Goal: Information Seeking & Learning: Learn about a topic

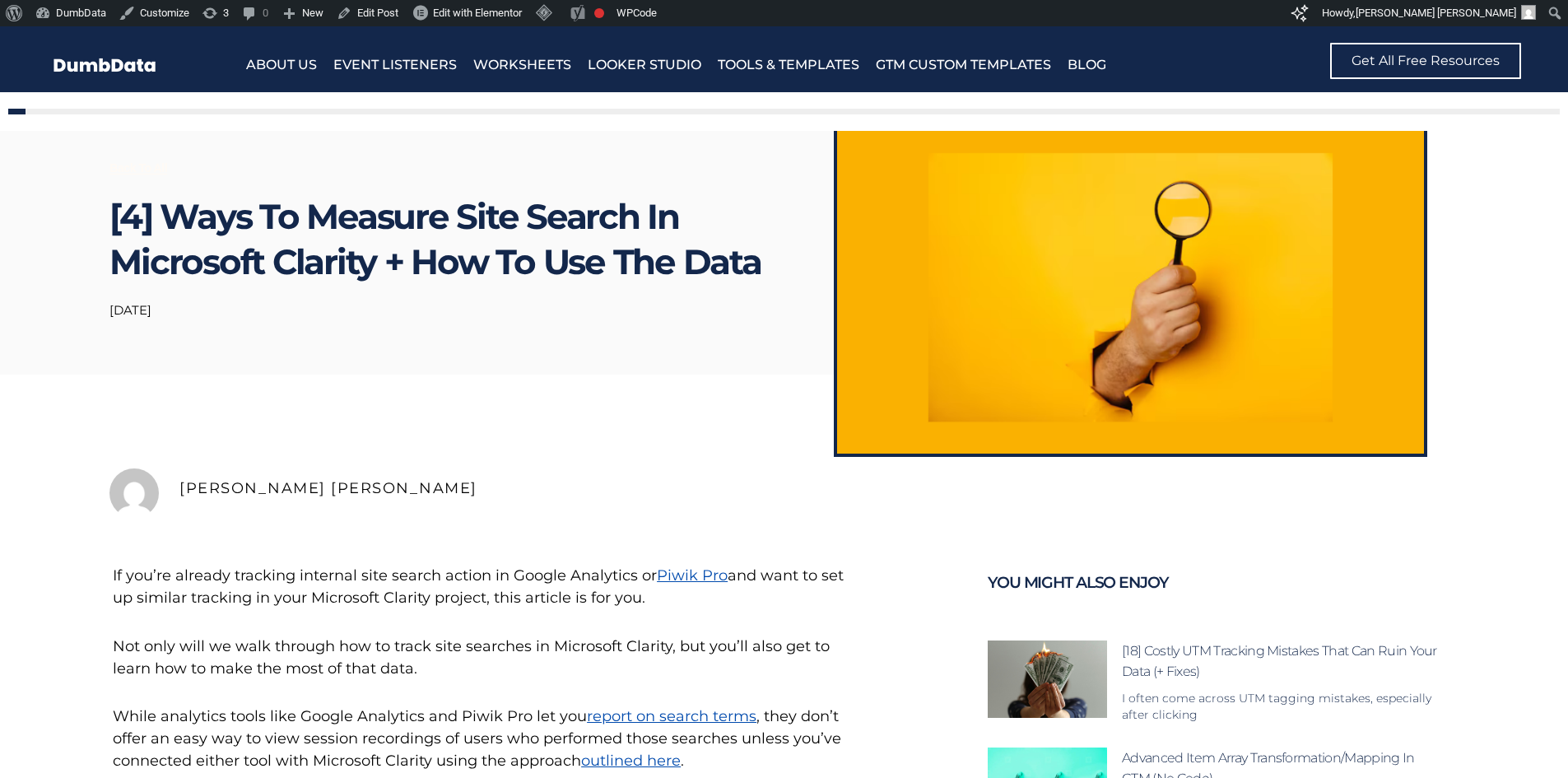
scroll to position [164, 0]
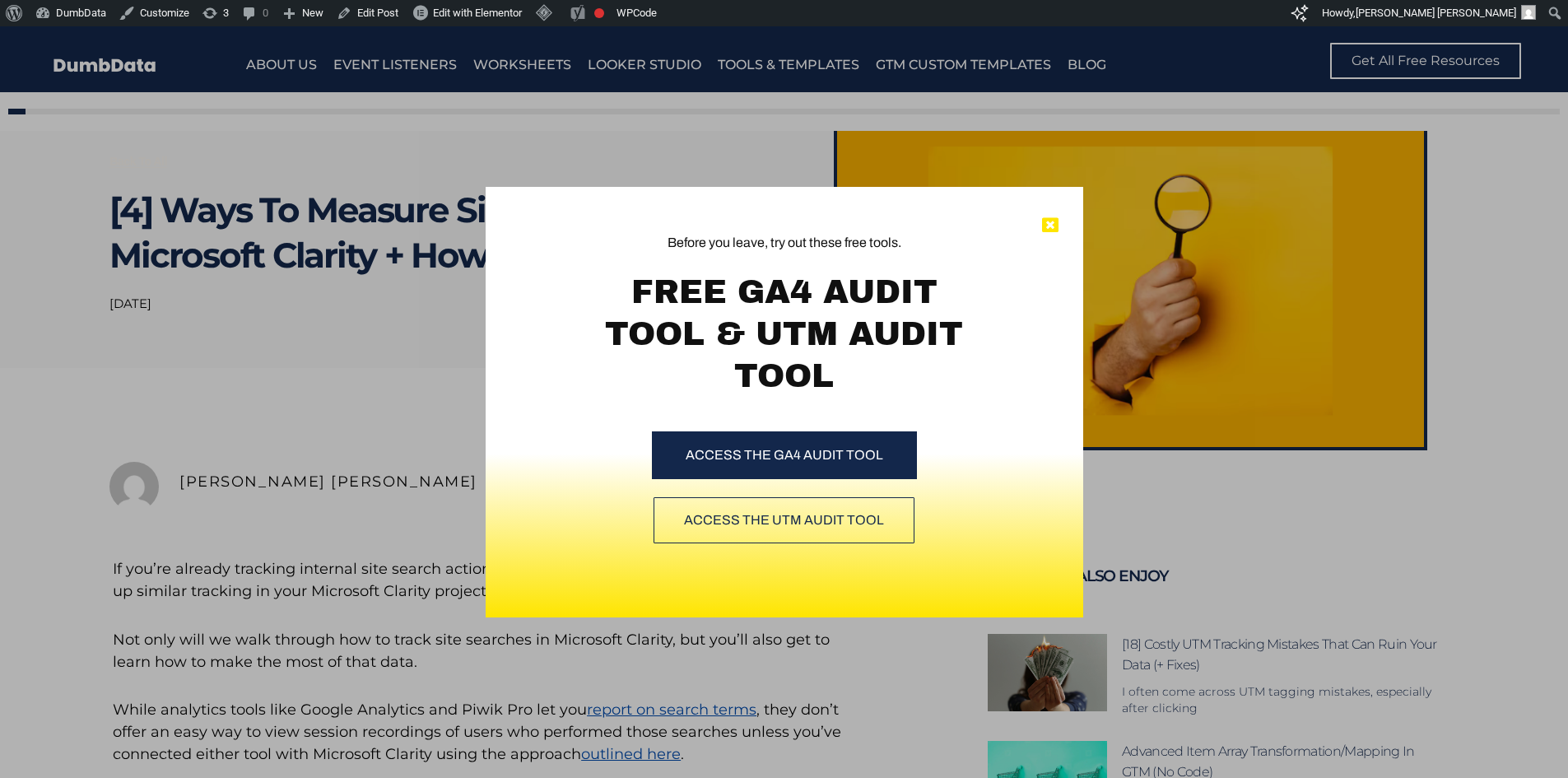
click at [1046, 226] on icon at bounding box center [1051, 226] width 17 height 17
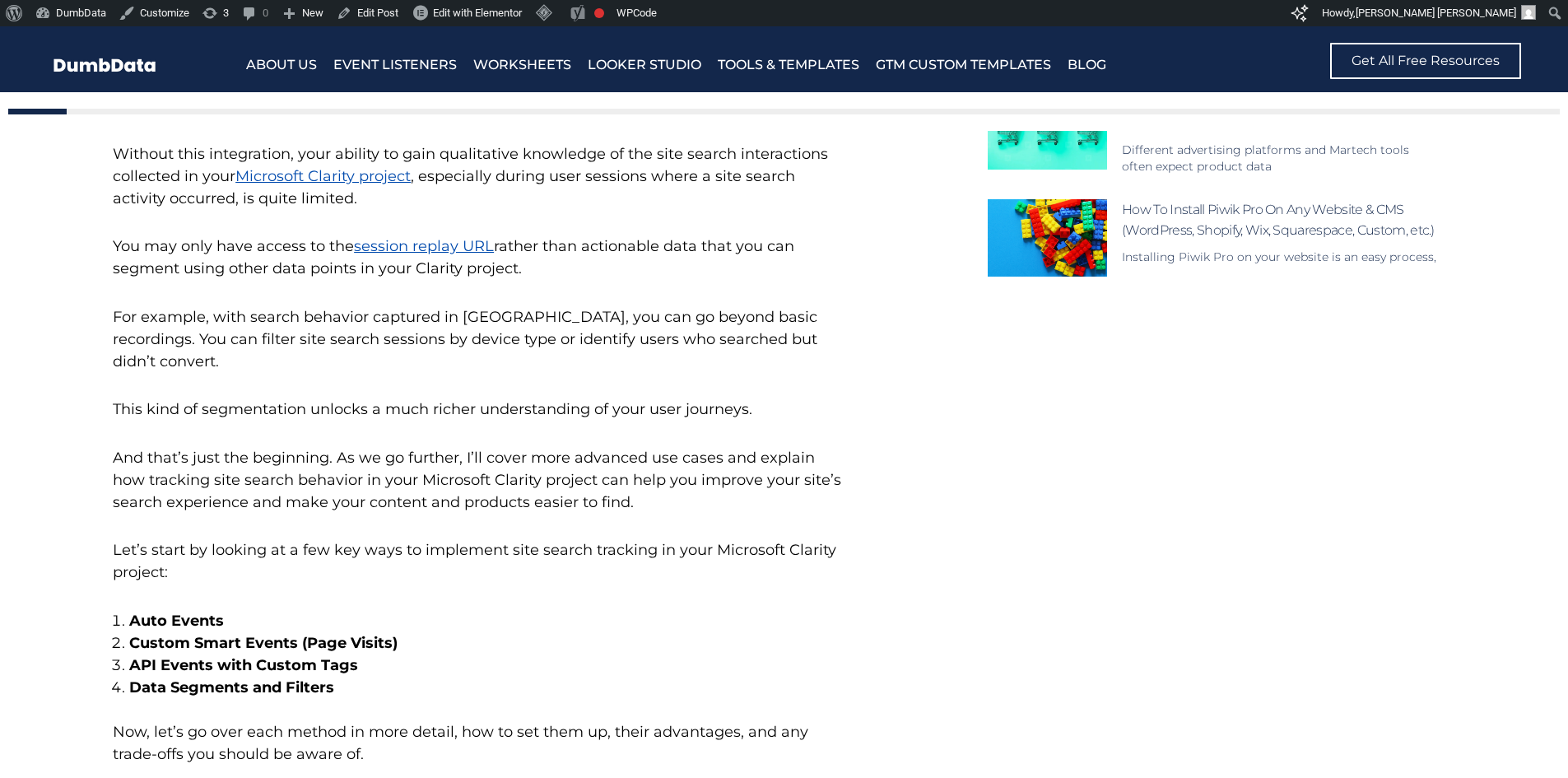
scroll to position [908, 0]
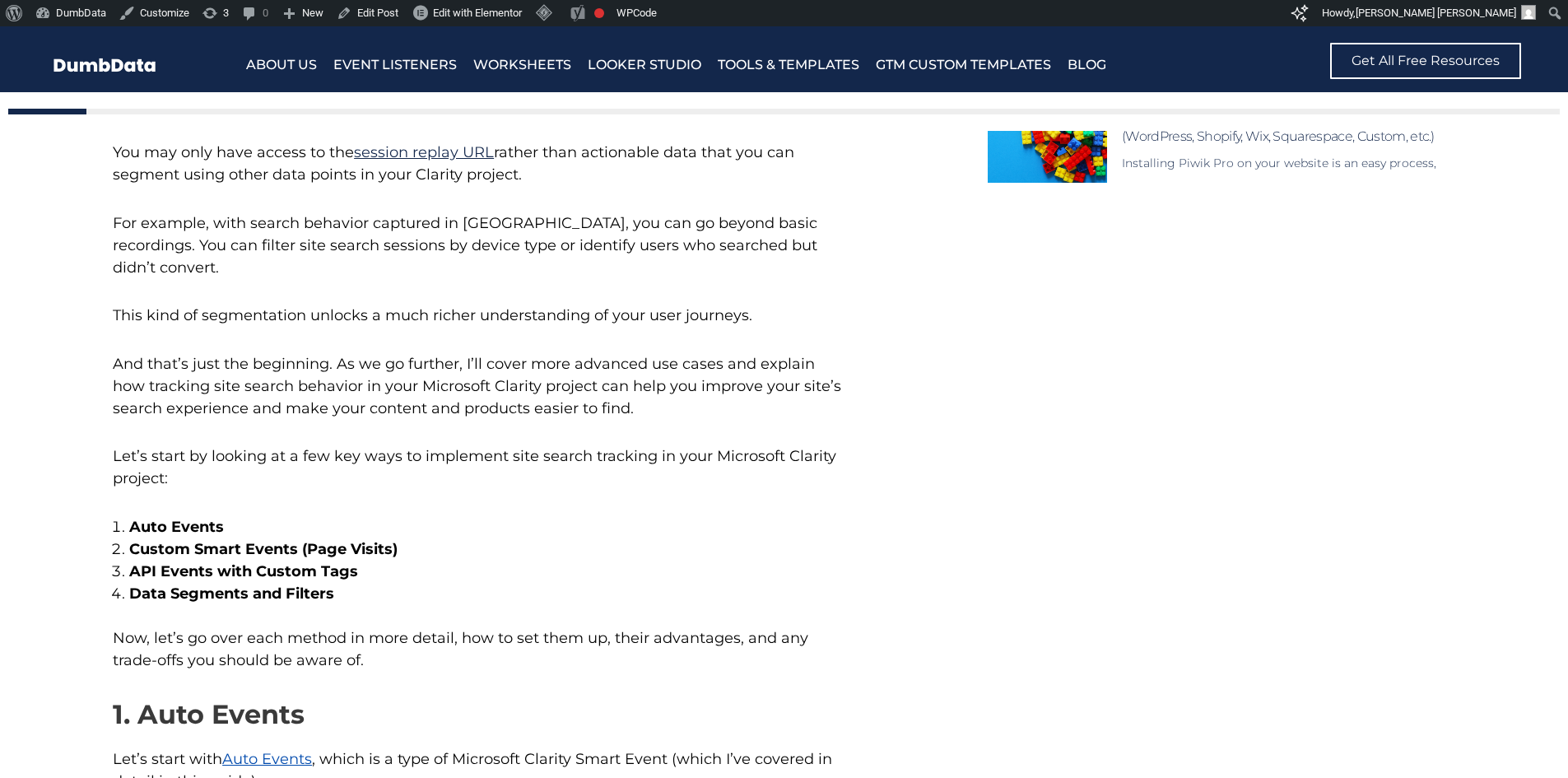
click at [463, 160] on link "session replay URL" at bounding box center [424, 152] width 140 height 18
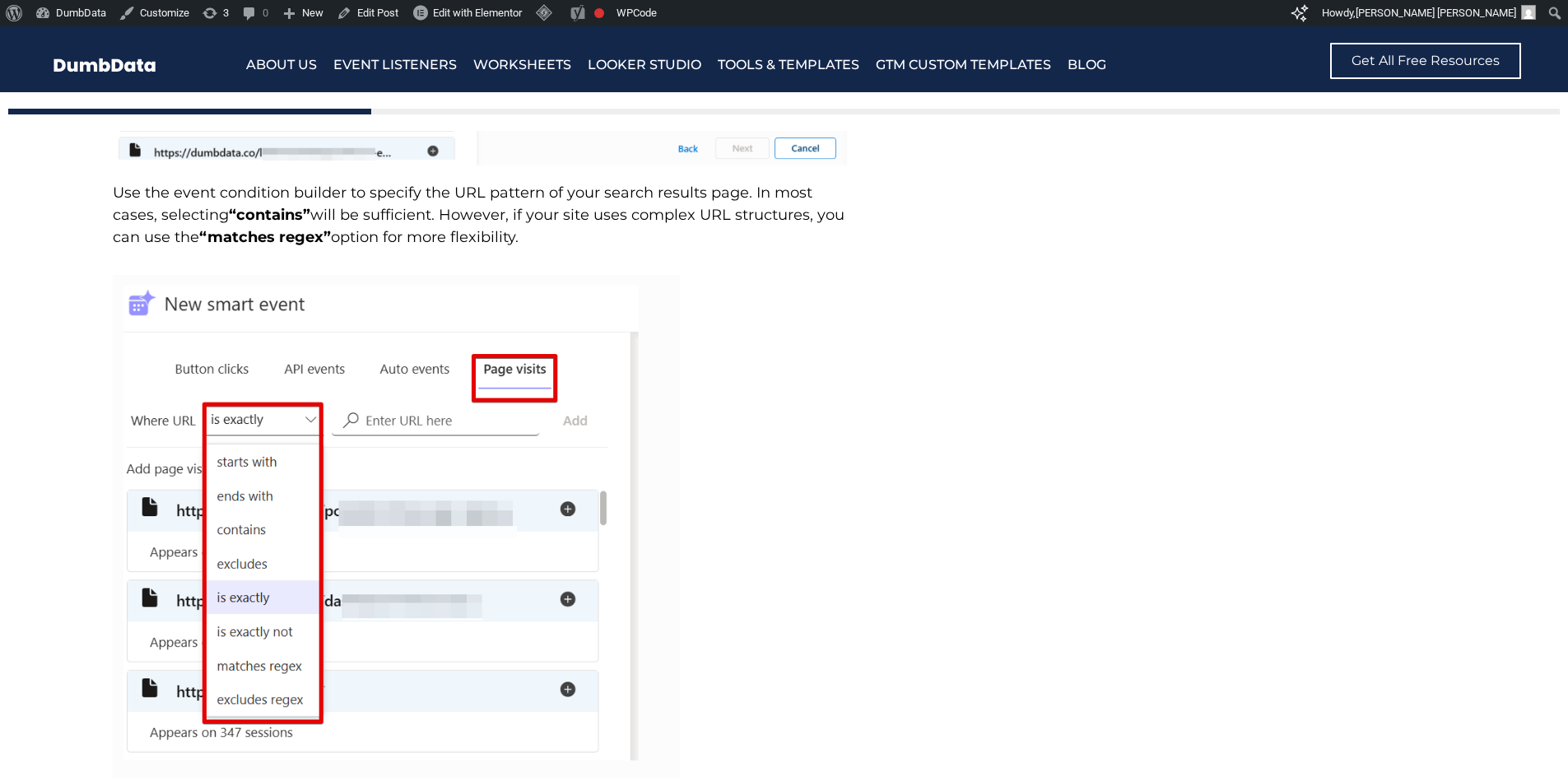
scroll to position [4778, 0]
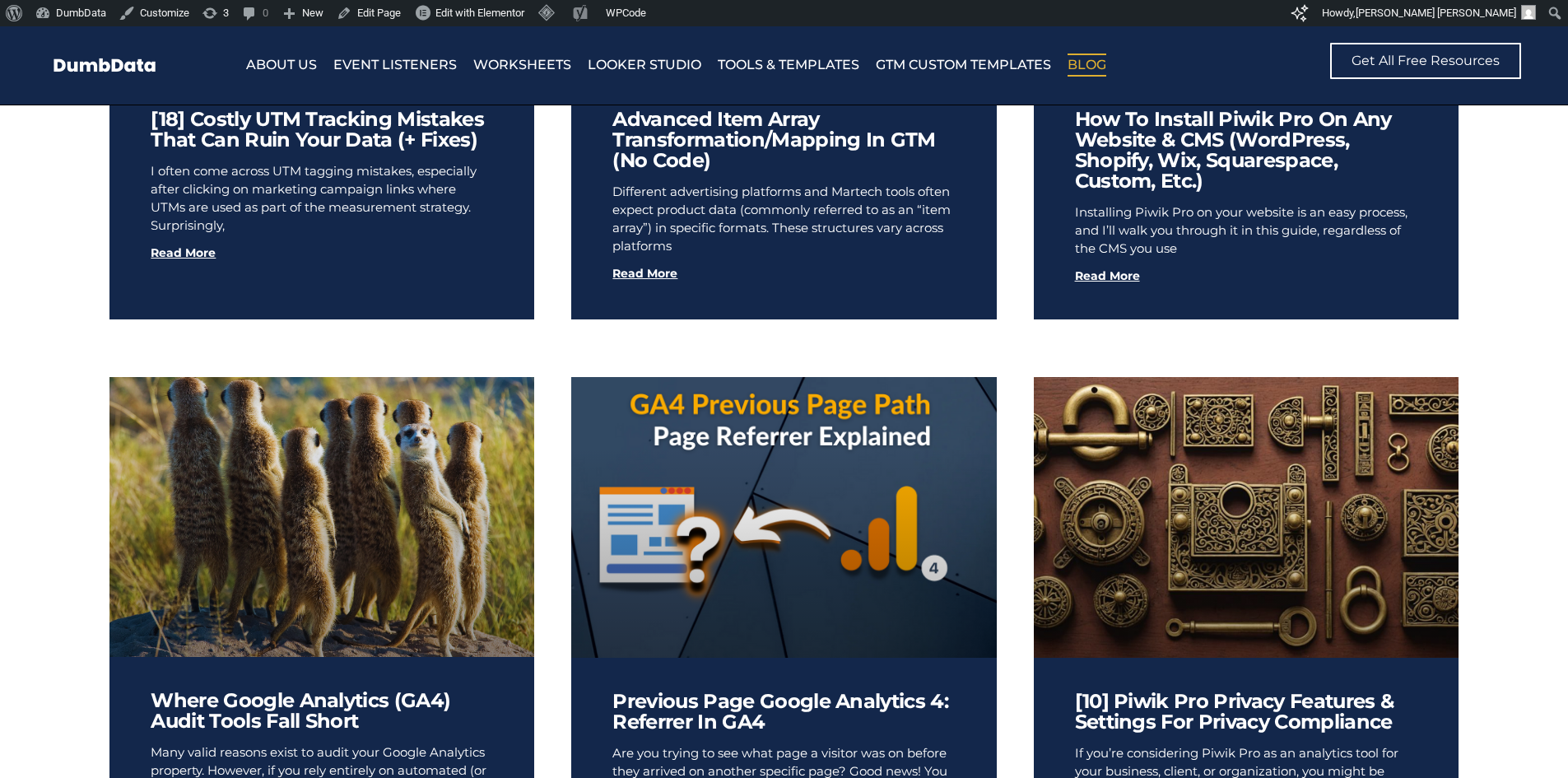
scroll to position [1079, 0]
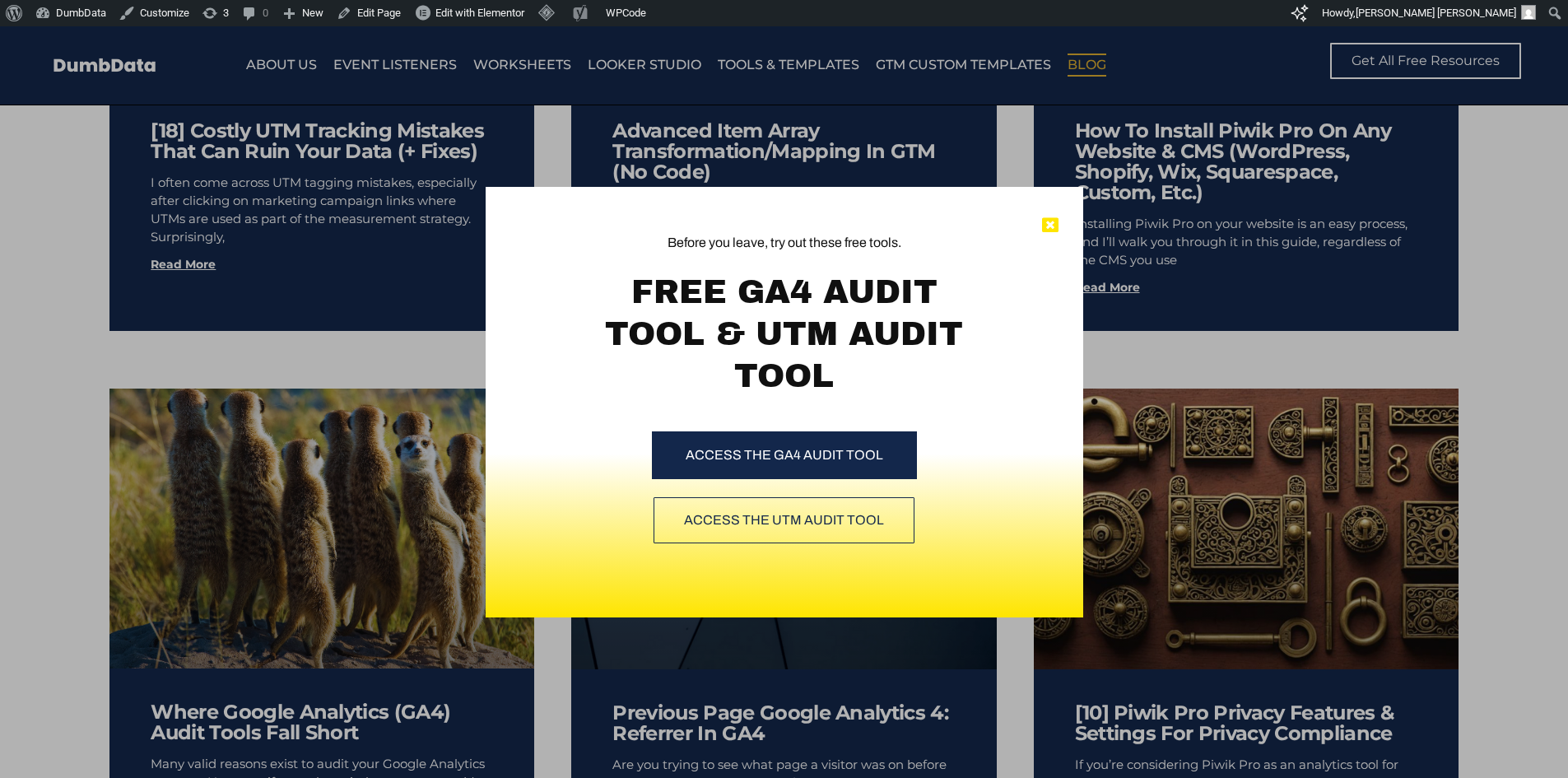
click at [1051, 231] on icon at bounding box center [1051, 226] width 17 height 17
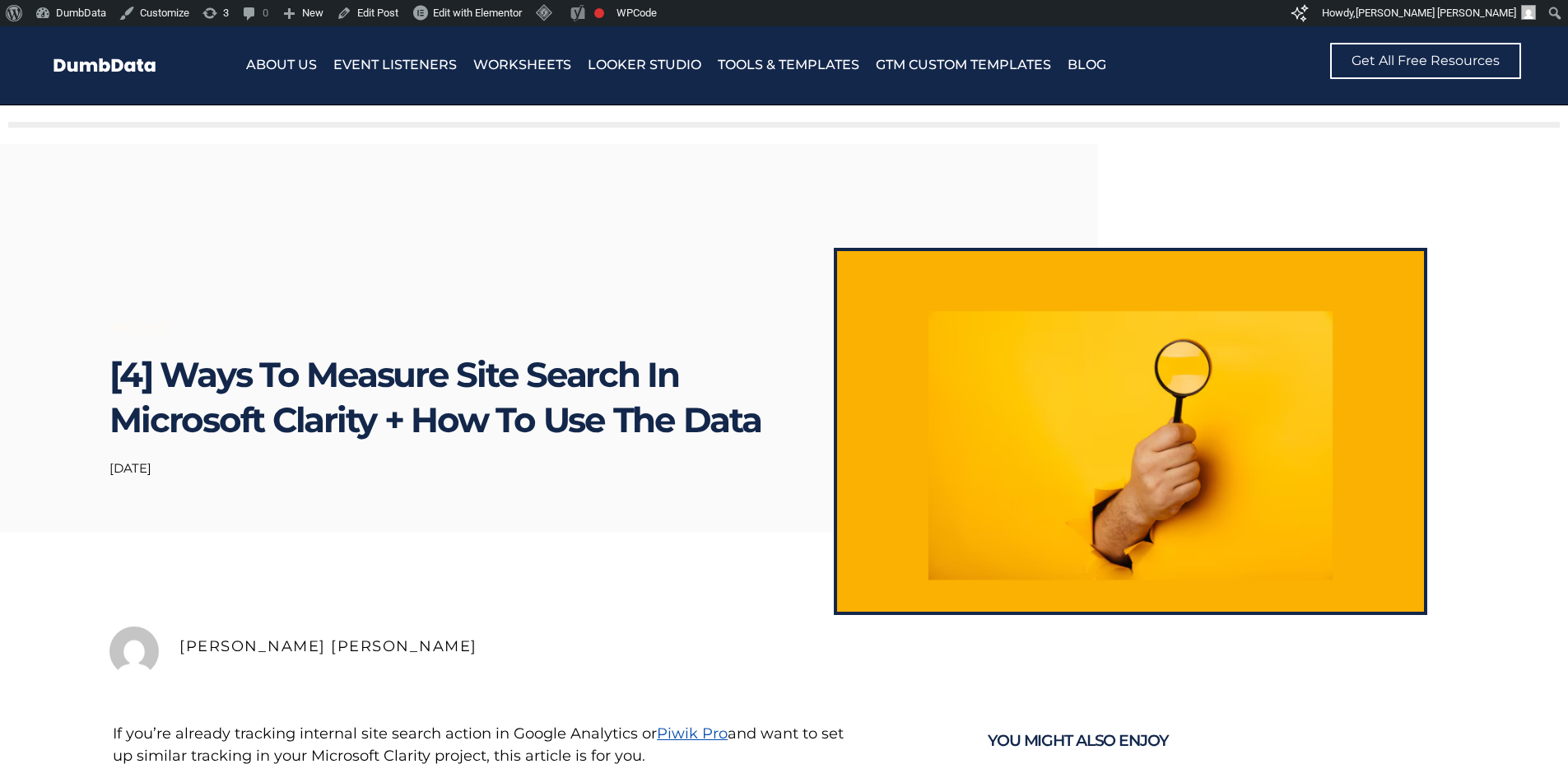
click at [642, 411] on h1 "[4] Ways To Measure Site Search In Microsoft Clarity + How To Use The Data" at bounding box center [439, 397] width 659 height 90
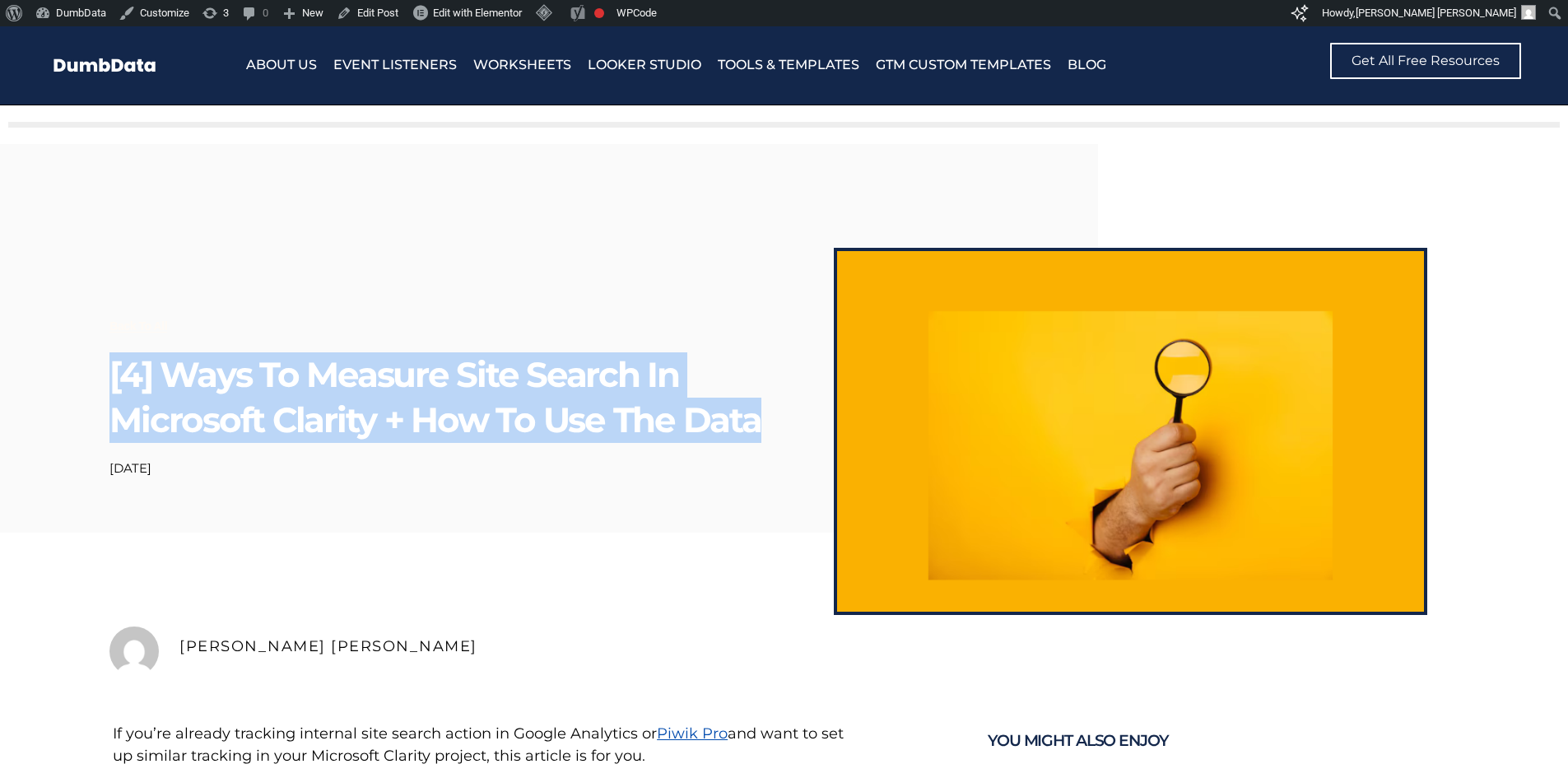
click at [642, 411] on h1 "[4] Ways To Measure Site Search In Microsoft Clarity + How To Use The Data" at bounding box center [439, 397] width 659 height 90
copy div "[4] Ways To Measure Site Search In Microsoft Clarity + How To Use The Data"
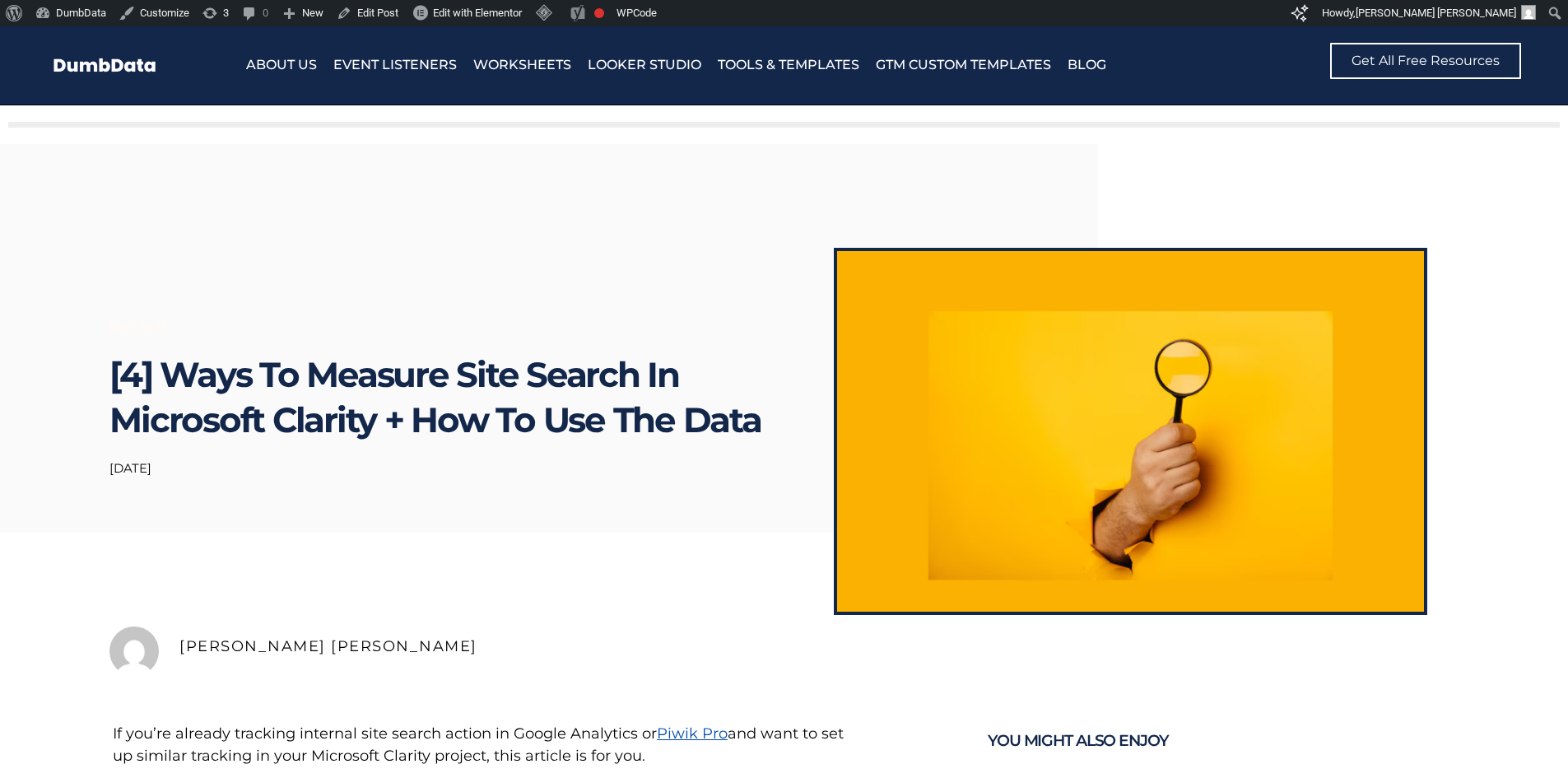
click at [670, 324] on div "Back to all" at bounding box center [439, 326] width 659 height 20
